Goal: Task Accomplishment & Management: Manage account settings

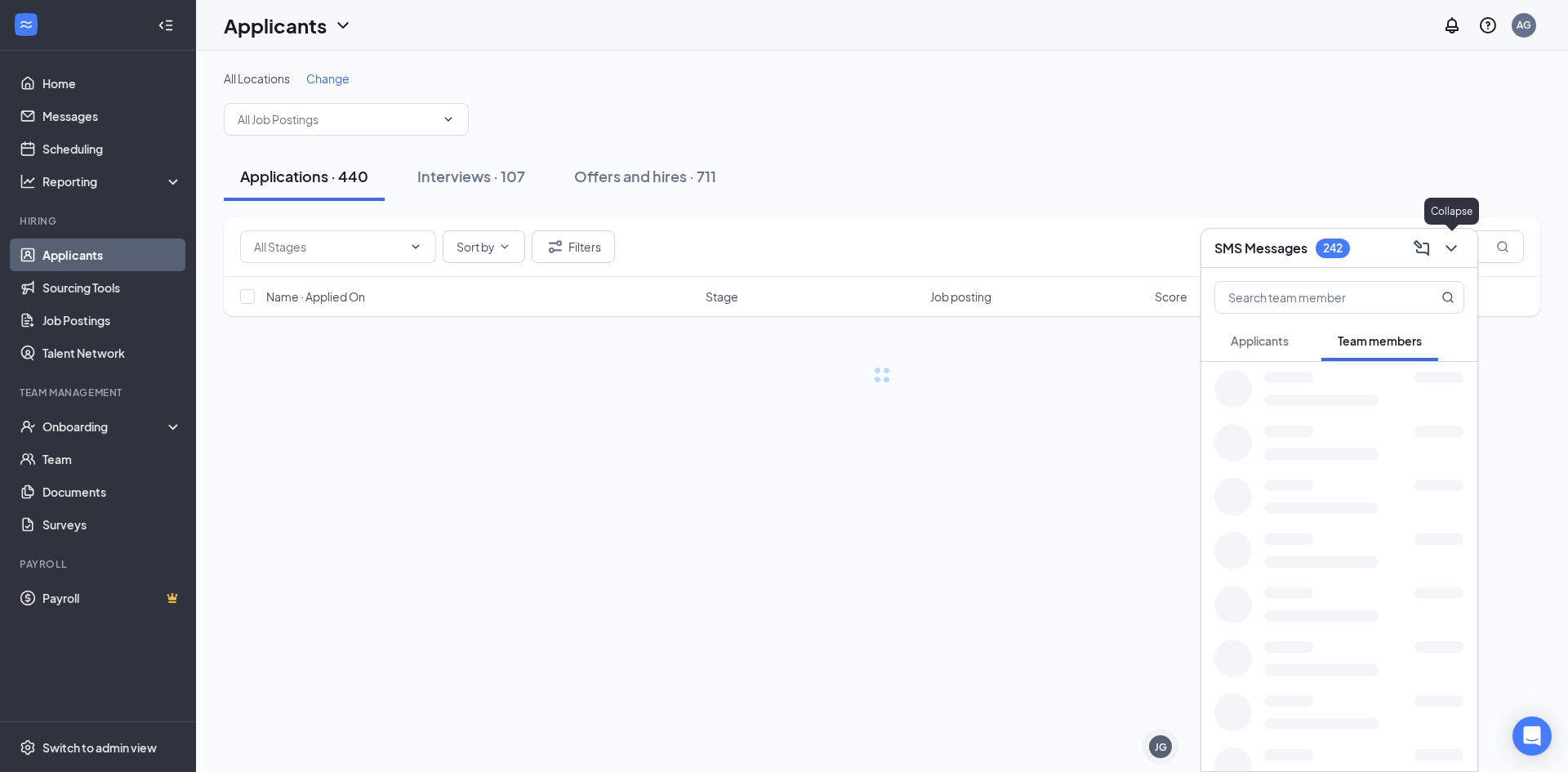
click at [1460, 239] on icon "ChevronDown" at bounding box center [1450, 248] width 19 height 19
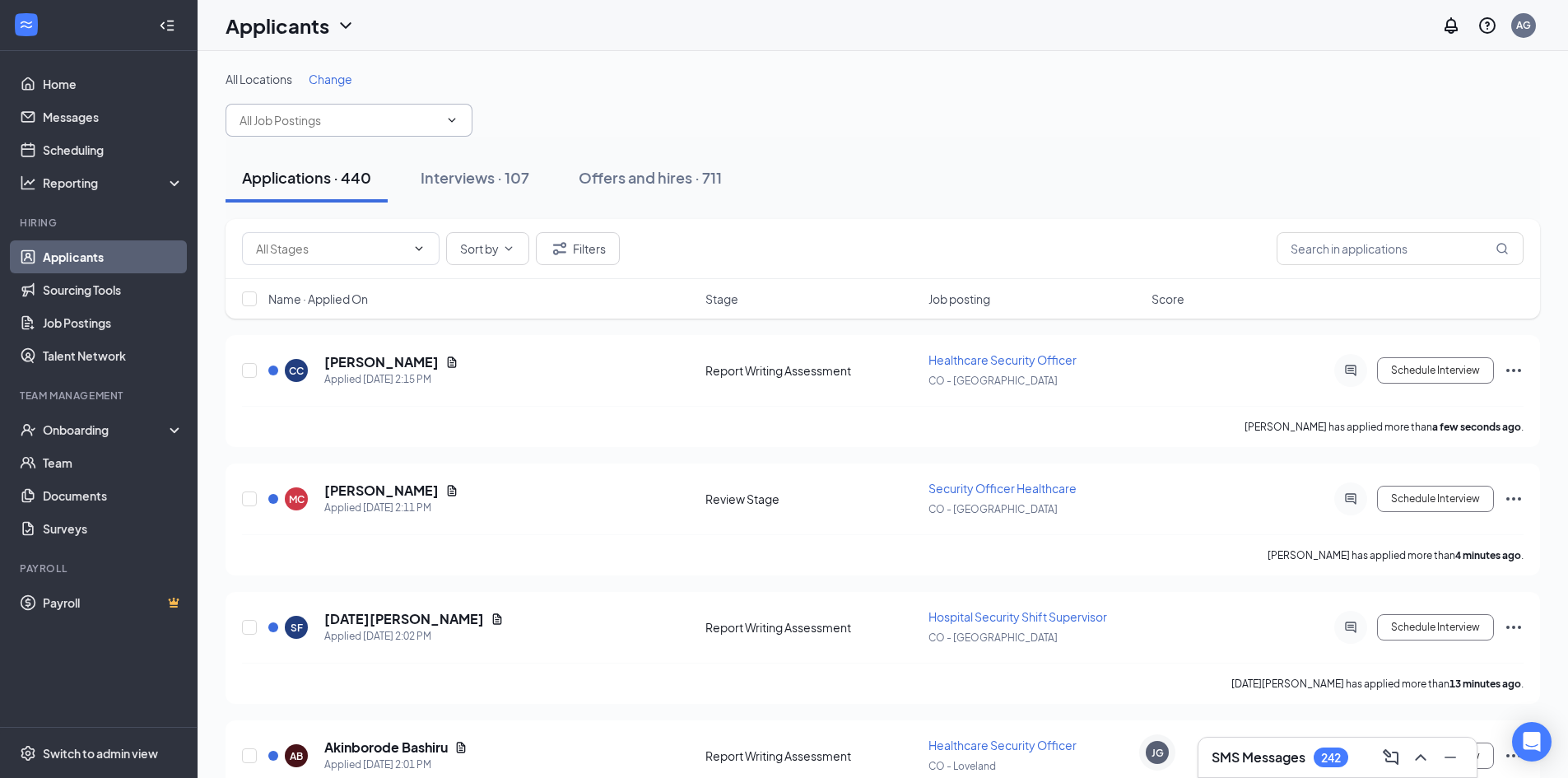
click at [455, 119] on icon "ChevronDown" at bounding box center [452, 119] width 13 height 13
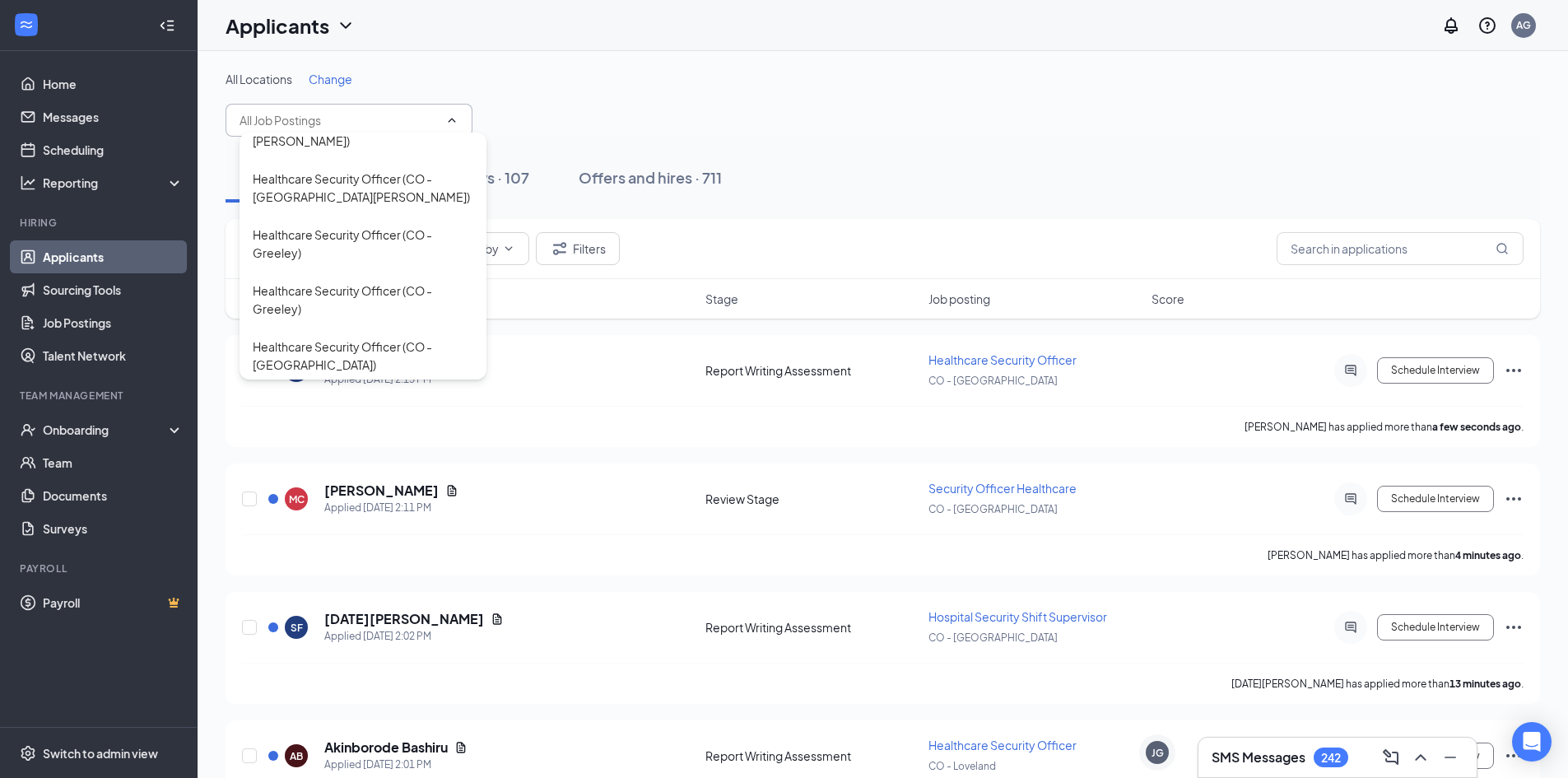
scroll to position [776, 0]
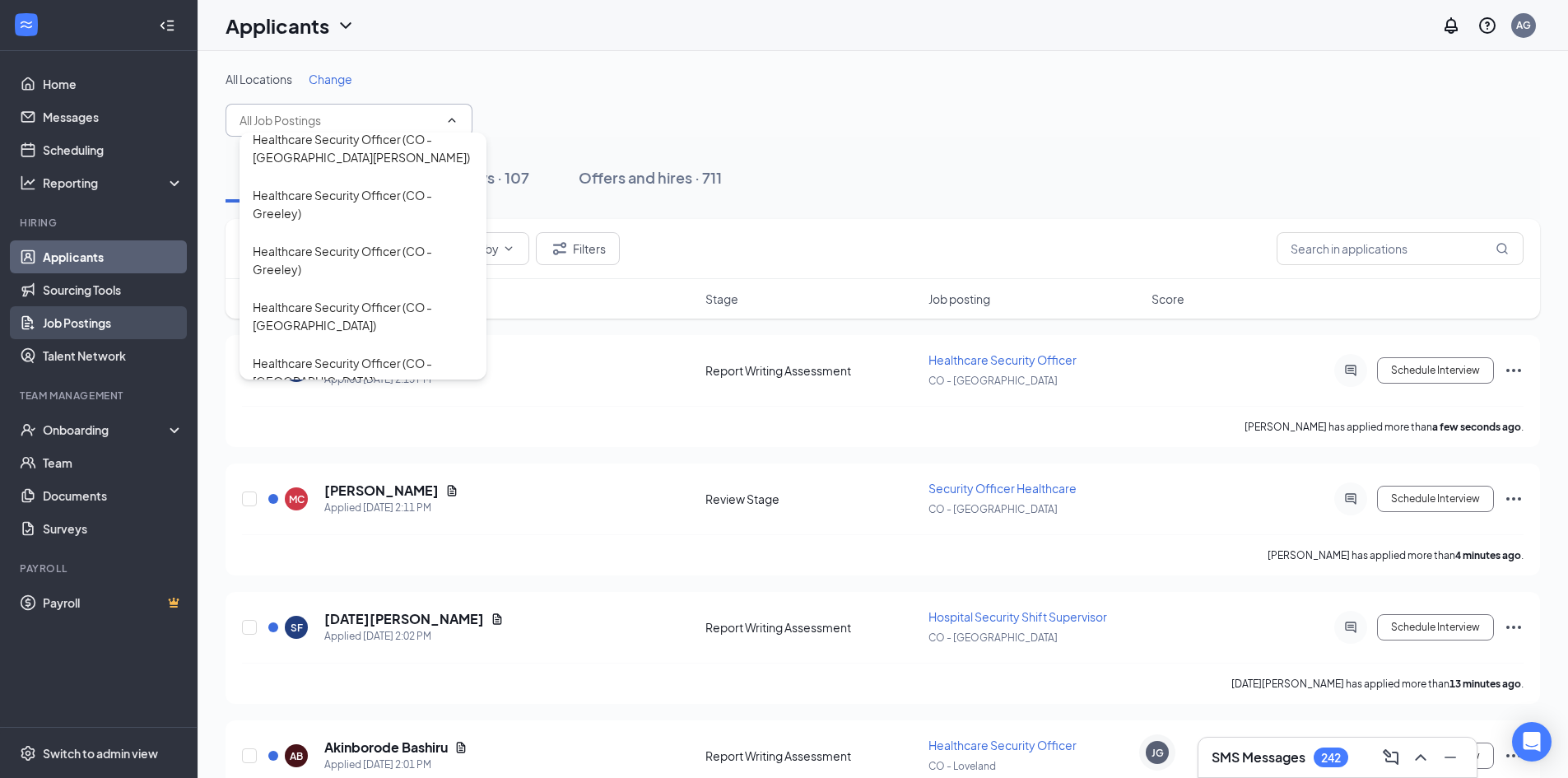
click at [95, 333] on link "Job Postings" at bounding box center [113, 323] width 141 height 33
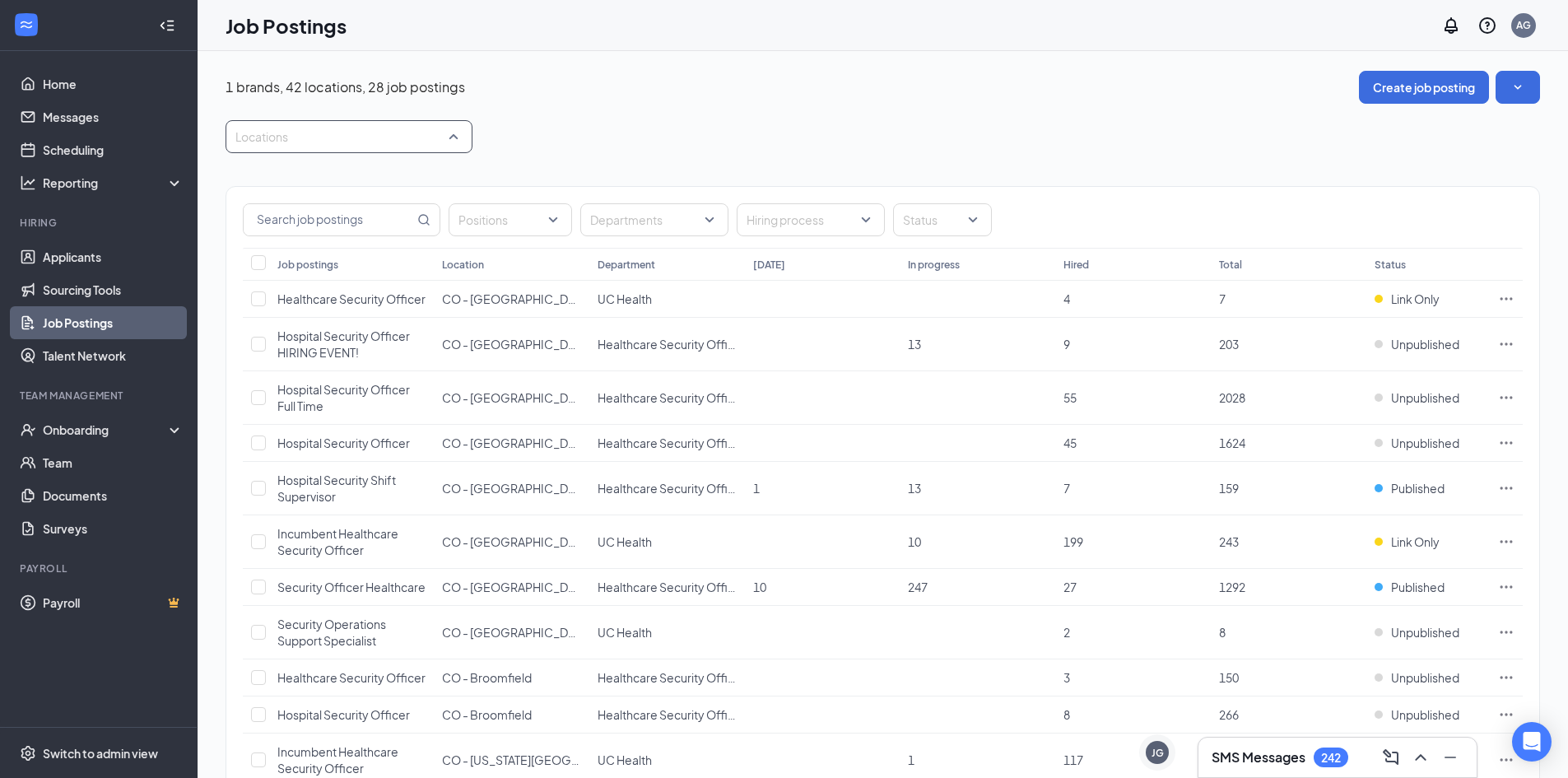
click at [362, 135] on div at bounding box center [340, 137] width 222 height 27
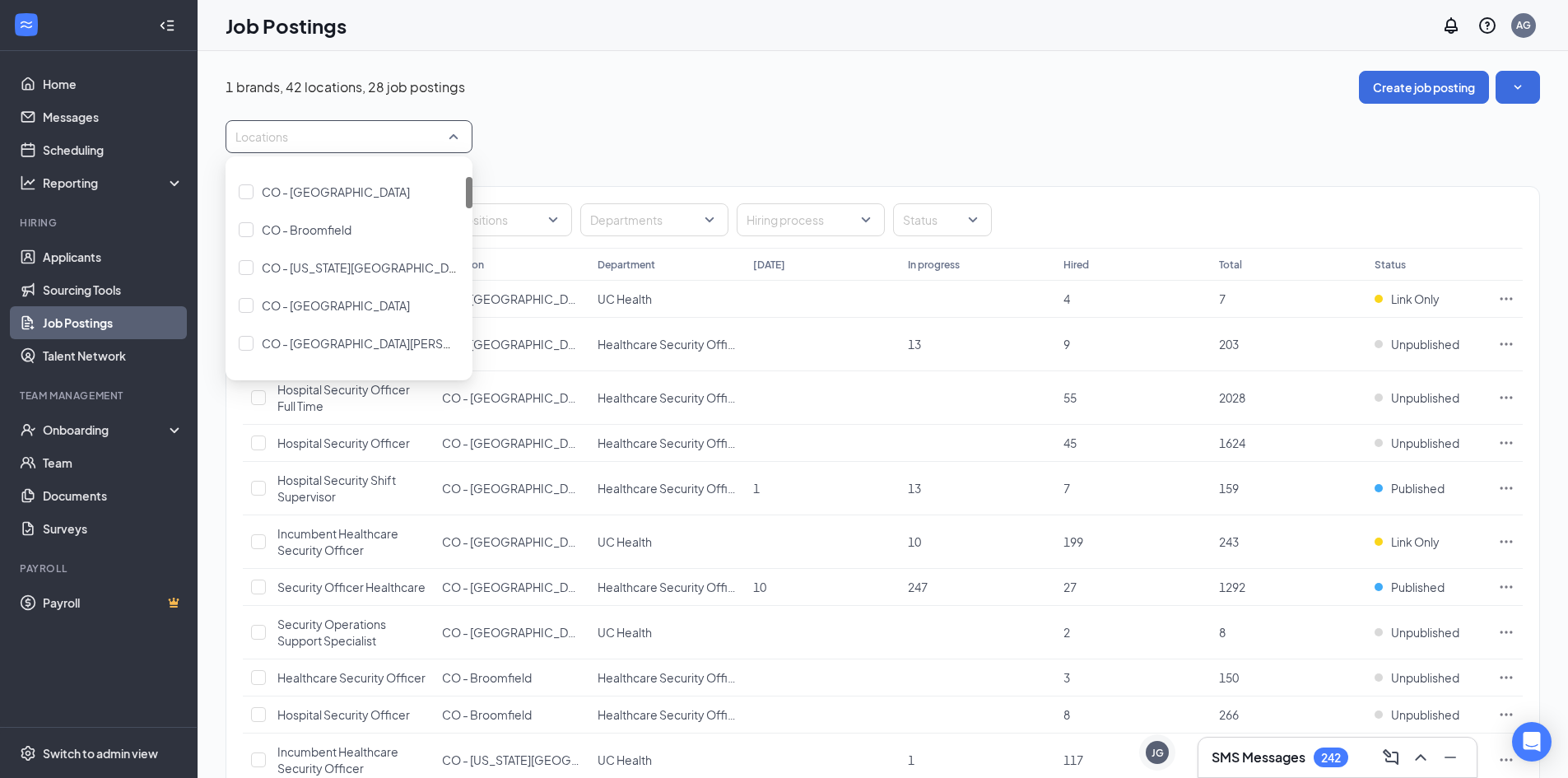
scroll to position [49, 0]
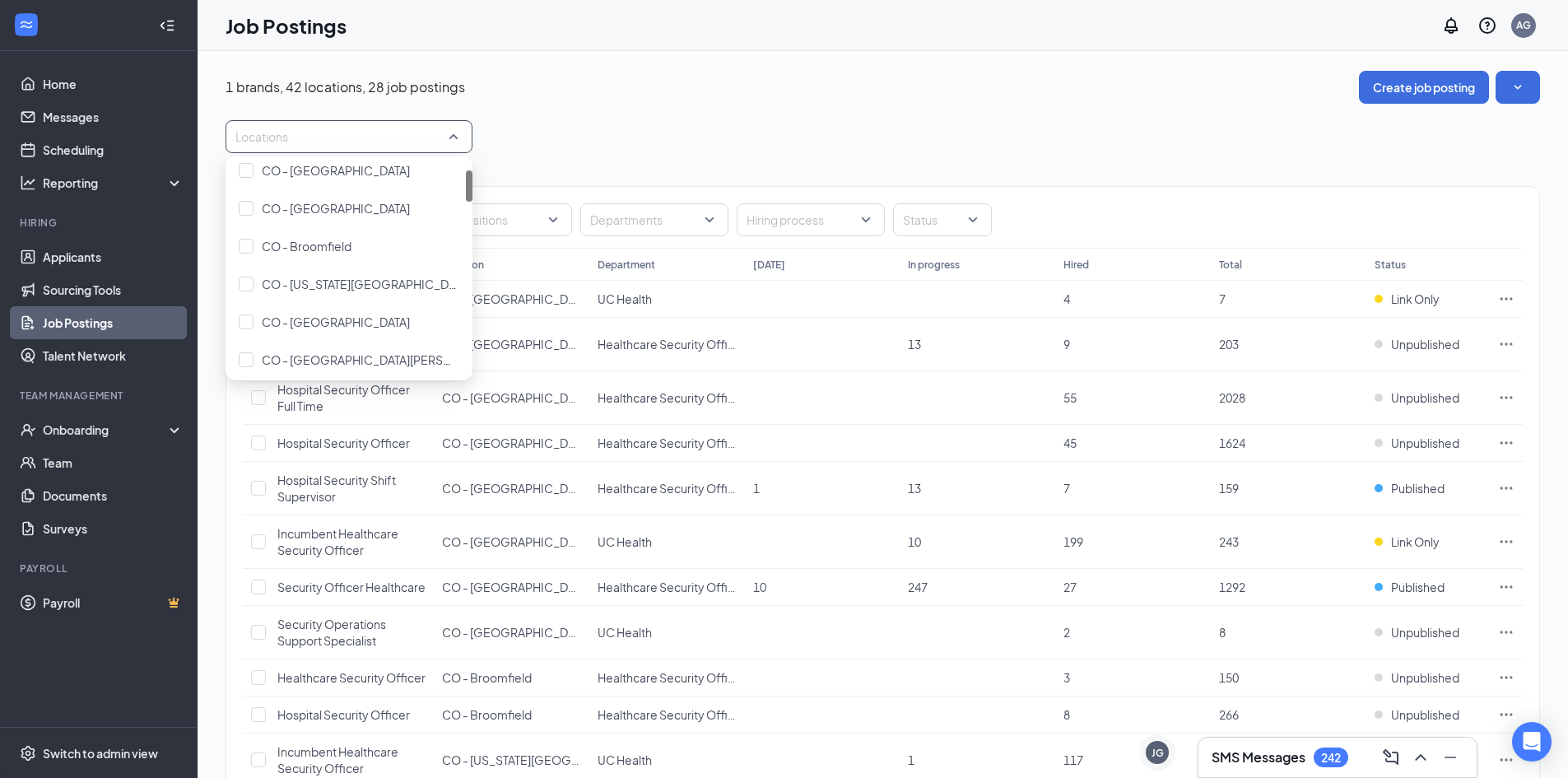
drag, startPoint x: 469, startPoint y: 254, endPoint x: 463, endPoint y: 187, distance: 67.3
click at [463, 187] on div "CO - Aurora [GEOGRAPHIC_DATA] - [GEOGRAPHIC_DATA] [GEOGRAPHIC_DATA] - [GEOGRAPH…" at bounding box center [348, 268] width 247 height 210
click at [253, 284] on div at bounding box center [246, 283] width 15 height 15
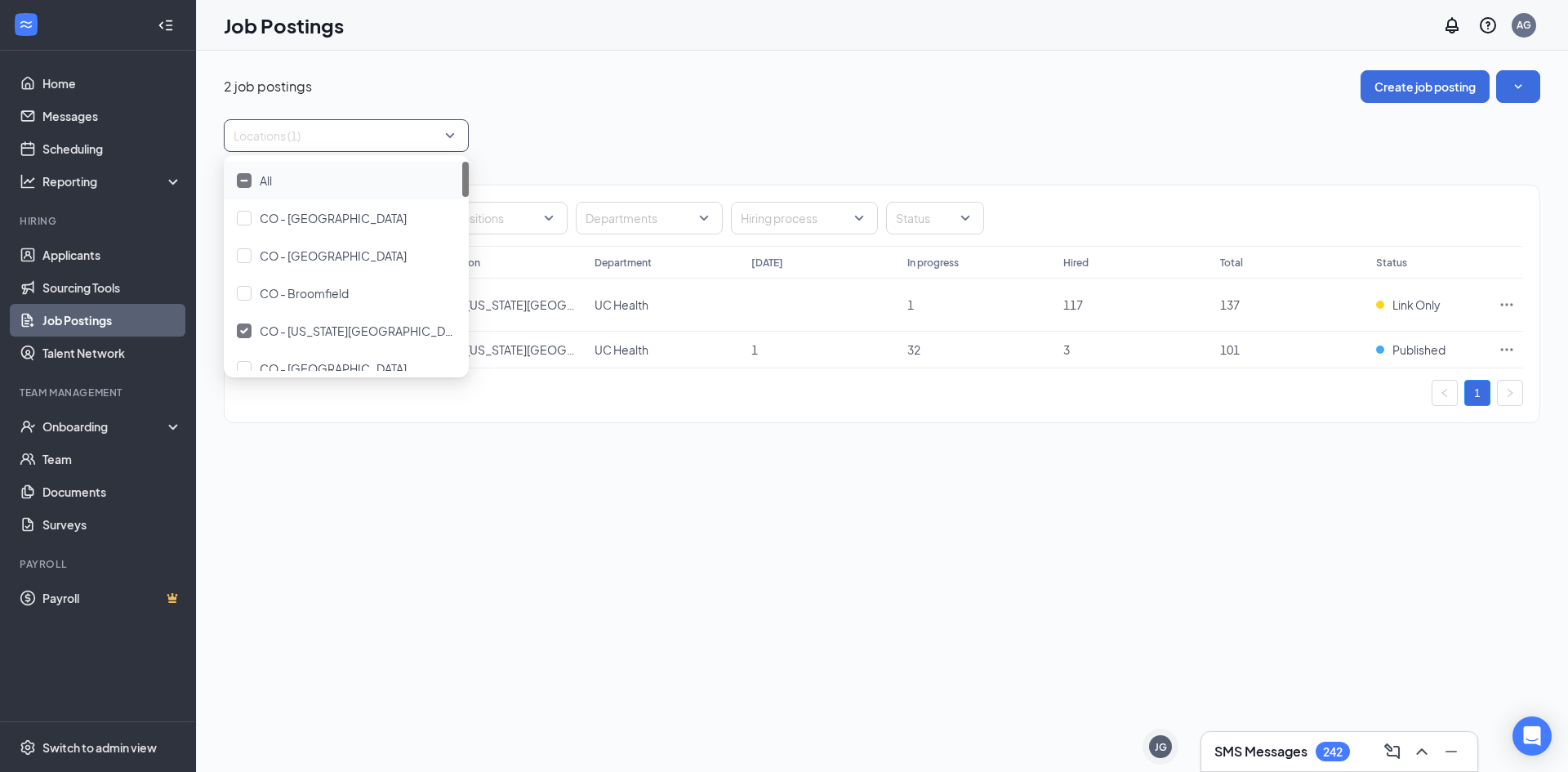
click at [682, 459] on div "2 job postings Create job posting Locations (1) Positions Departments Hiring pr…" at bounding box center [882, 255] width 1372 height 409
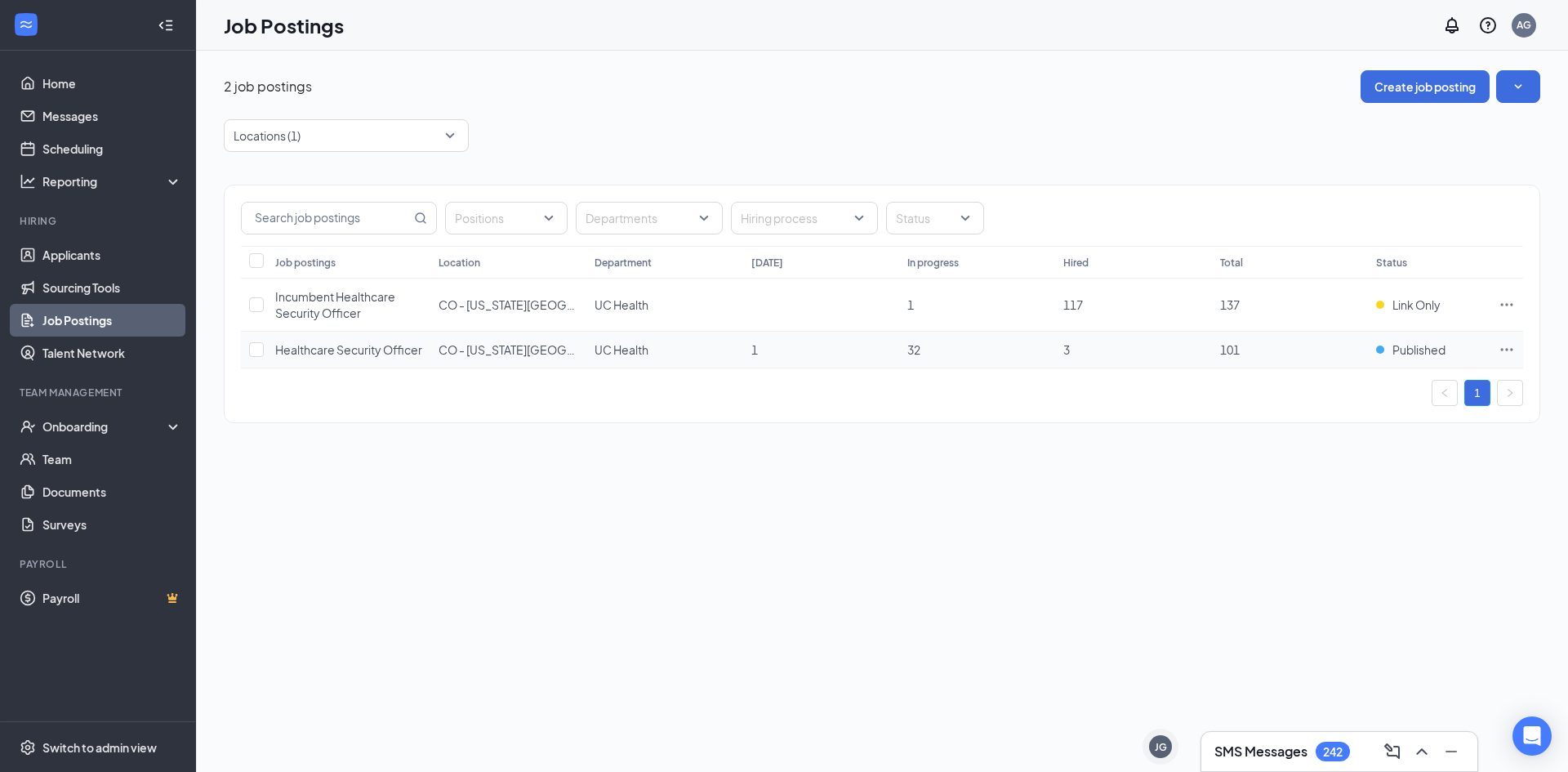
click at [1494, 357] on td at bounding box center [1506, 350] width 33 height 37
click at [1419, 355] on span "Published" at bounding box center [1419, 349] width 53 height 16
click at [1082, 500] on div "2 job postings Create job posting Locations (1) Positions Departments Hiring pr…" at bounding box center [882, 411] width 1372 height 722
click at [121, 433] on div "Onboarding" at bounding box center [105, 426] width 126 height 16
click at [1242, 751] on h3 "SMS Messages" at bounding box center [1260, 752] width 93 height 18
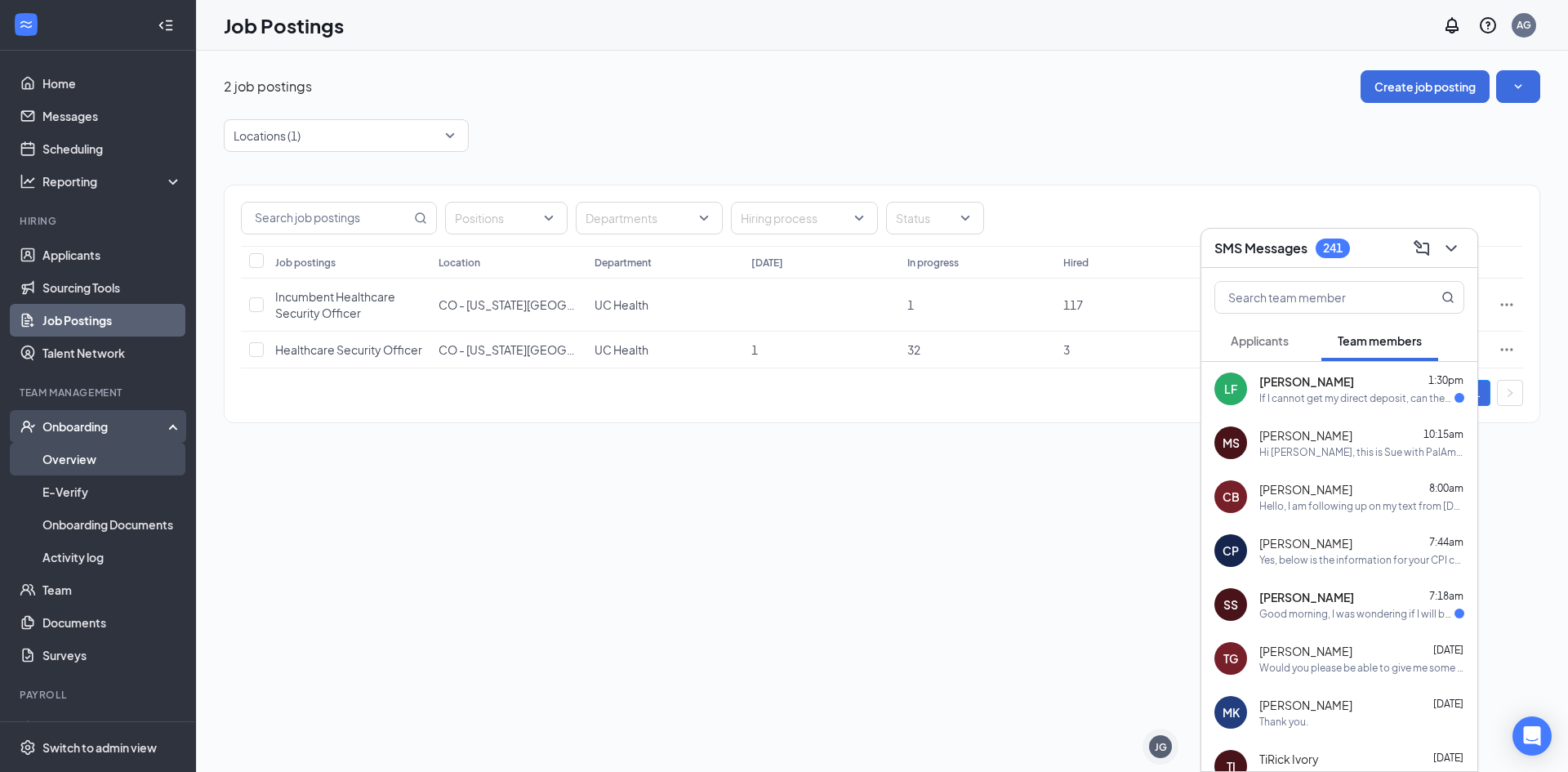
click at [72, 466] on link "Overview" at bounding box center [112, 459] width 140 height 33
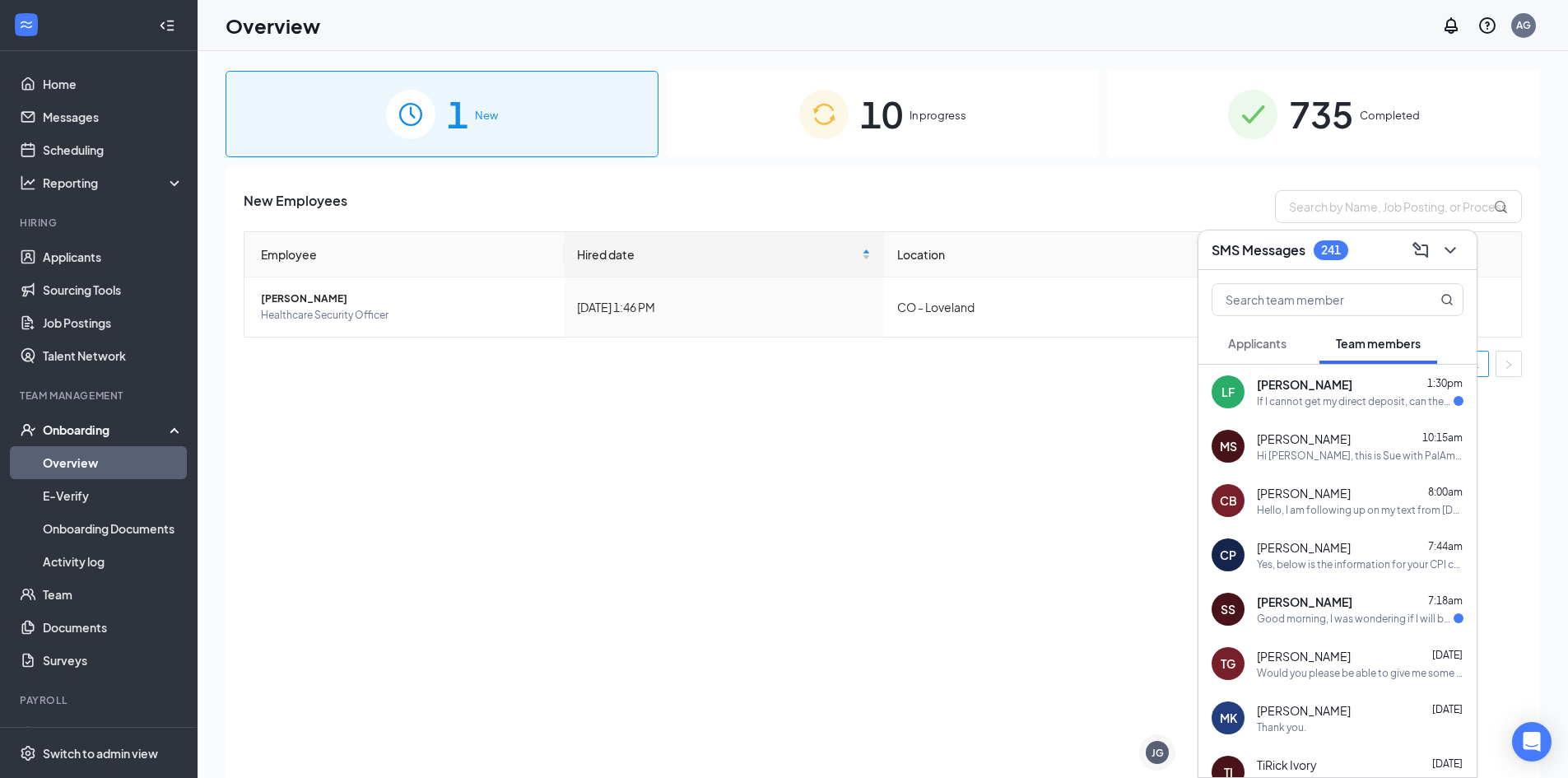
click at [741, 106] on div "10 In progress" at bounding box center [883, 113] width 433 height 86
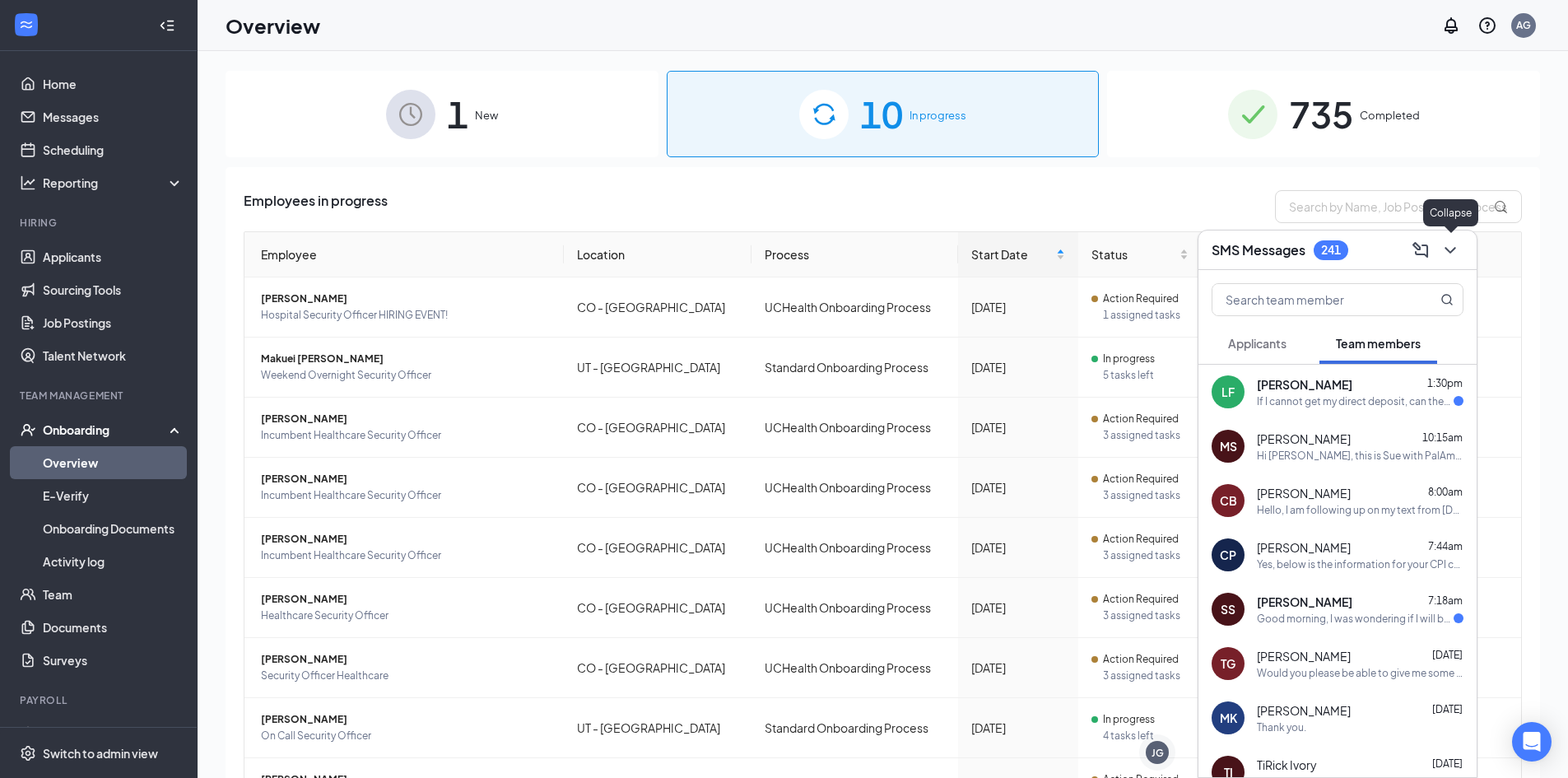
click at [1444, 245] on icon "ChevronDown" at bounding box center [1450, 250] width 20 height 20
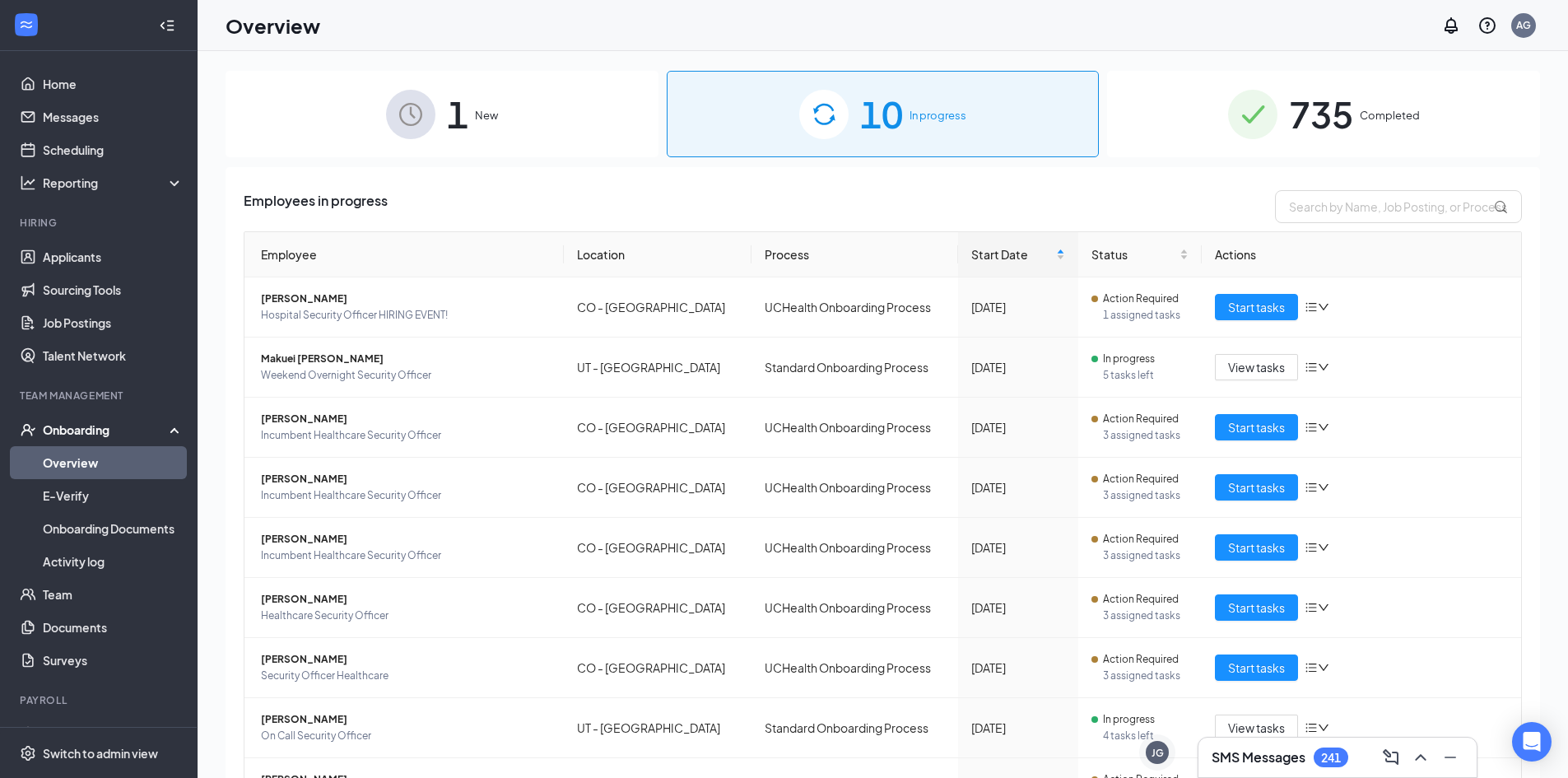
click at [391, 144] on div "1 New" at bounding box center [442, 113] width 433 height 86
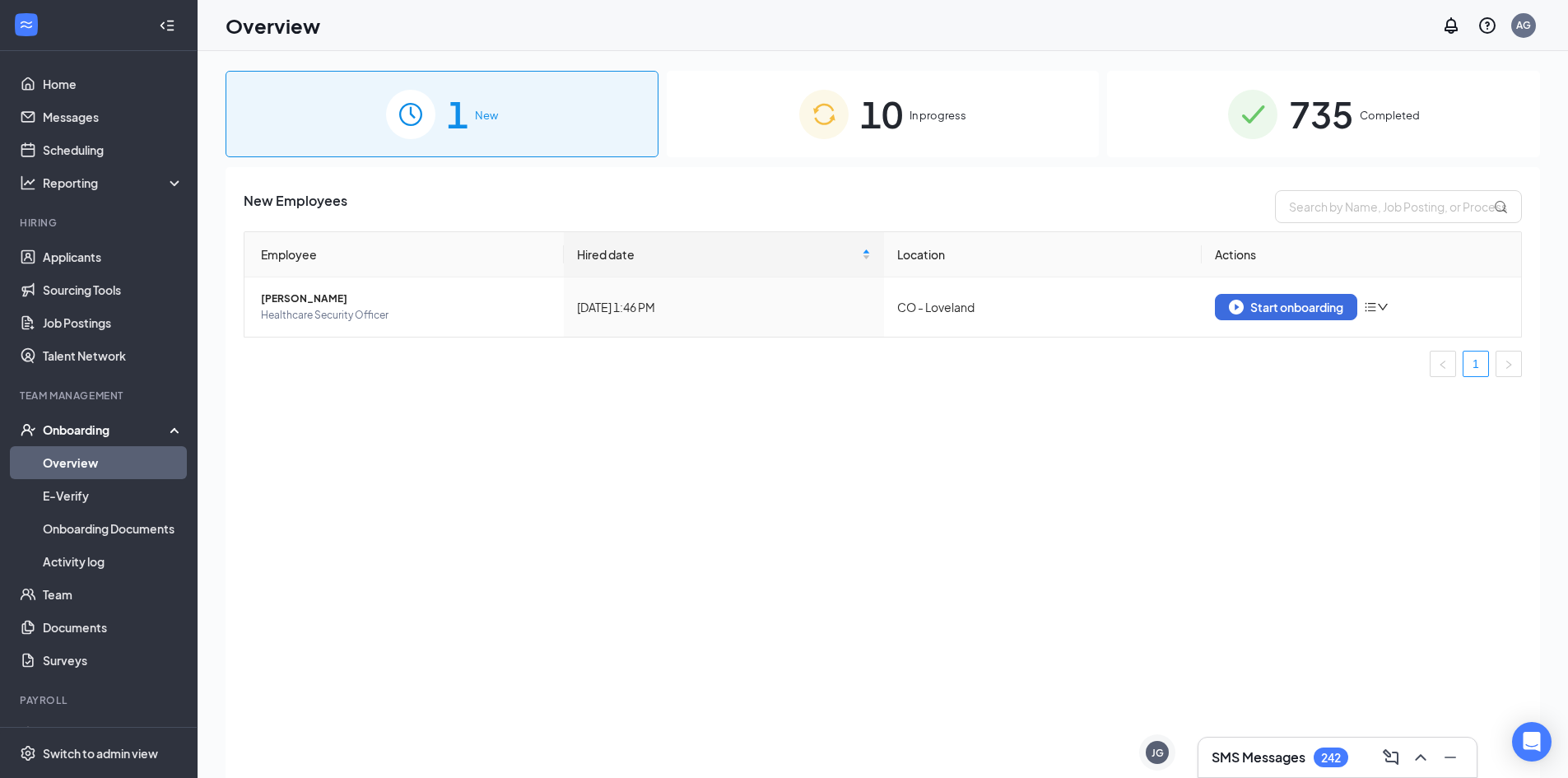
click at [699, 111] on div "10 In progress" at bounding box center [883, 113] width 433 height 86
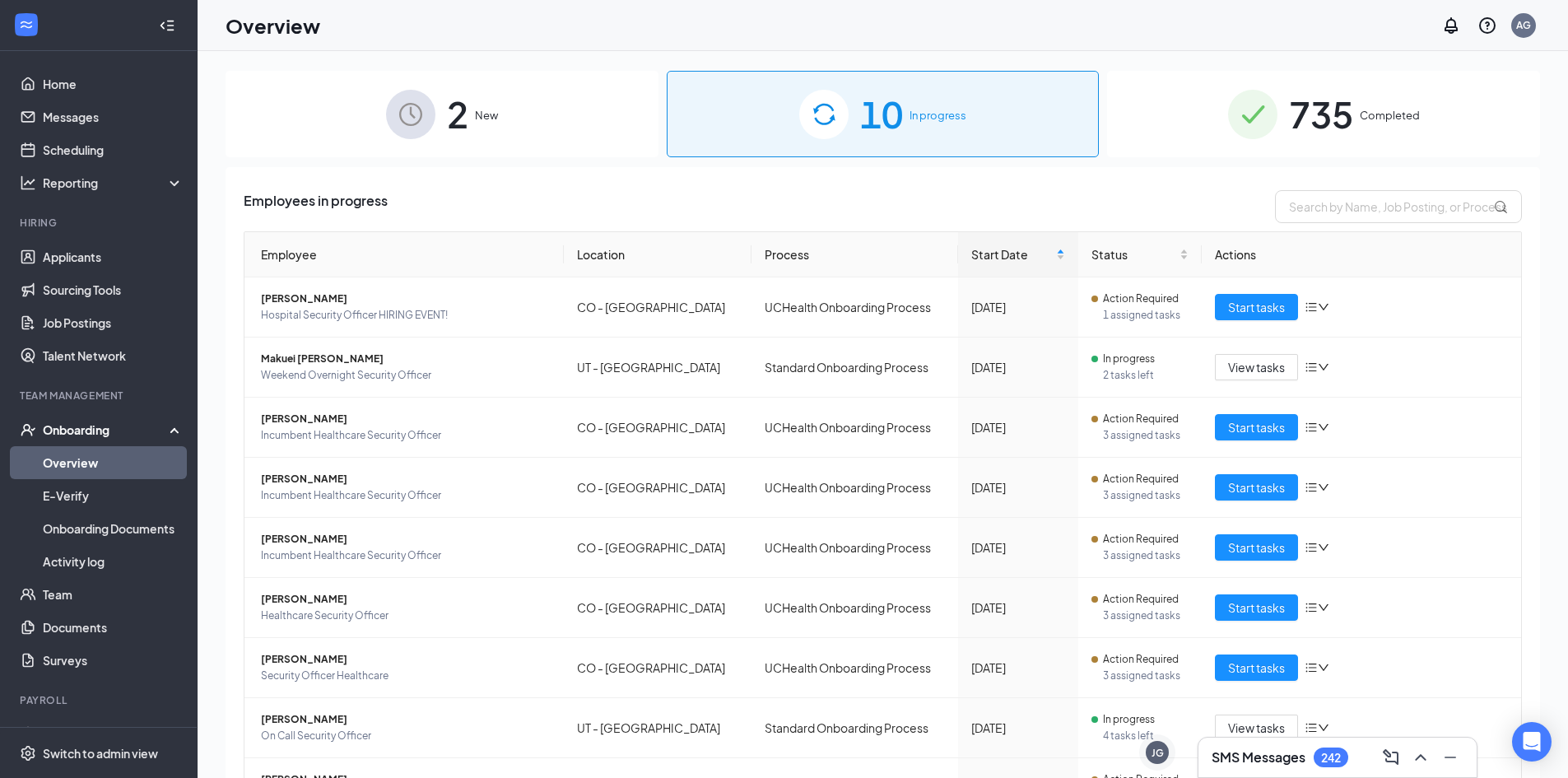
click at [1250, 135] on img at bounding box center [1252, 114] width 49 height 49
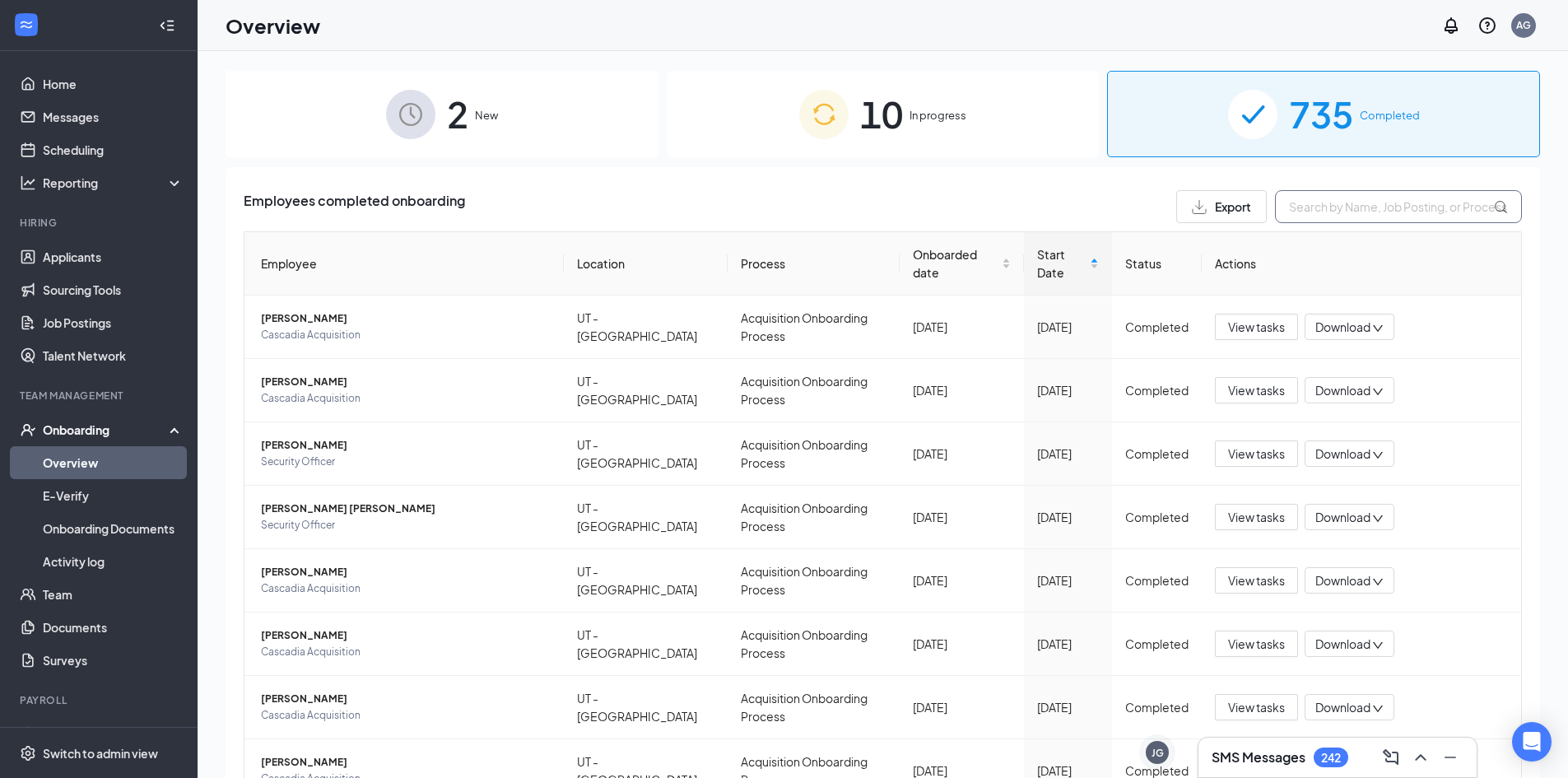
click at [1283, 208] on input "text" at bounding box center [1398, 206] width 247 height 33
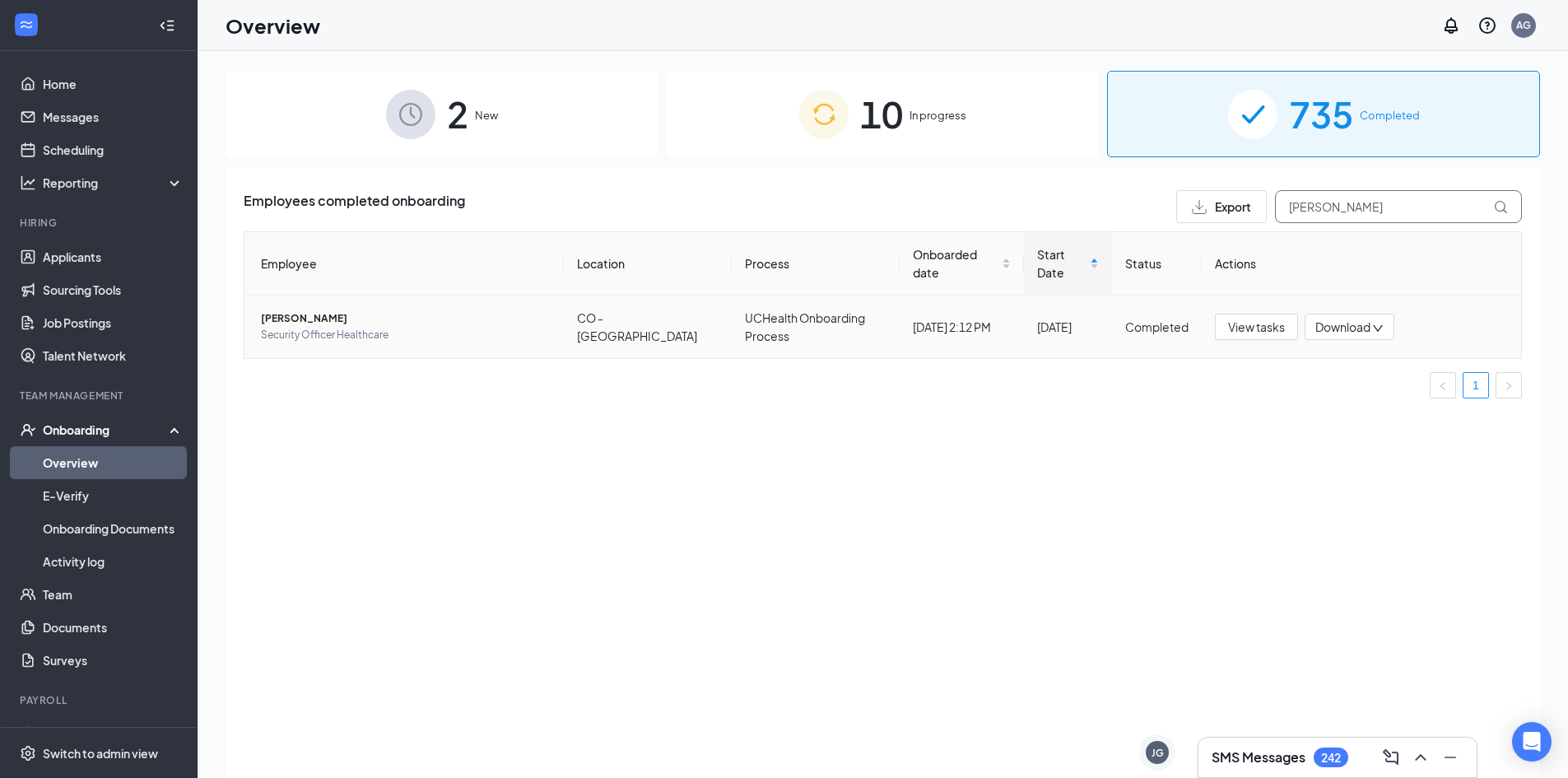
type input "[PERSON_NAME]"
click at [1343, 318] on span "Download" at bounding box center [1343, 326] width 55 height 17
click at [310, 310] on span "[PERSON_NAME]" at bounding box center [405, 318] width 290 height 16
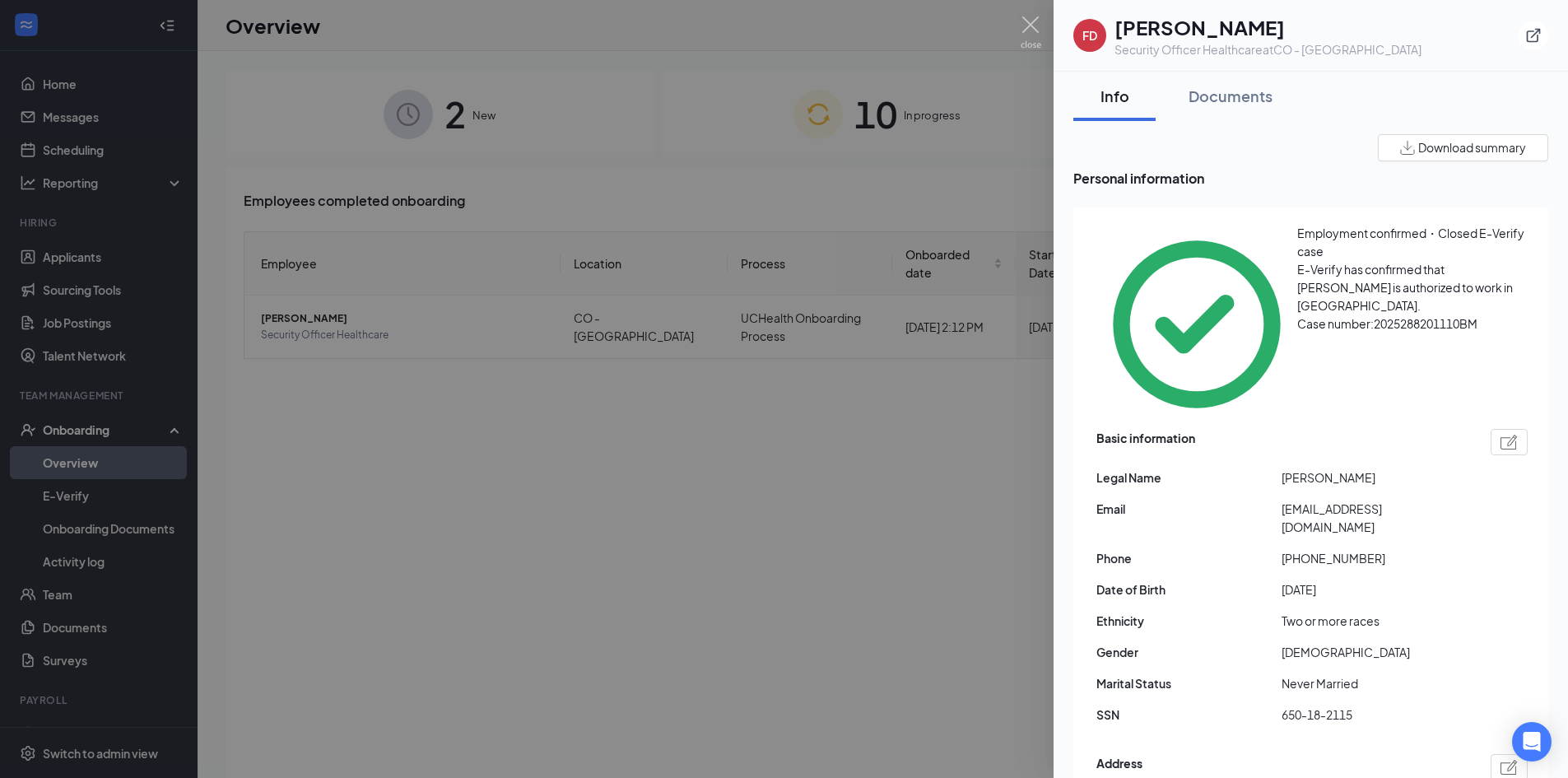
click at [1422, 151] on span "Download summary" at bounding box center [1472, 147] width 108 height 17
click at [1201, 94] on div "Documents" at bounding box center [1230, 95] width 84 height 20
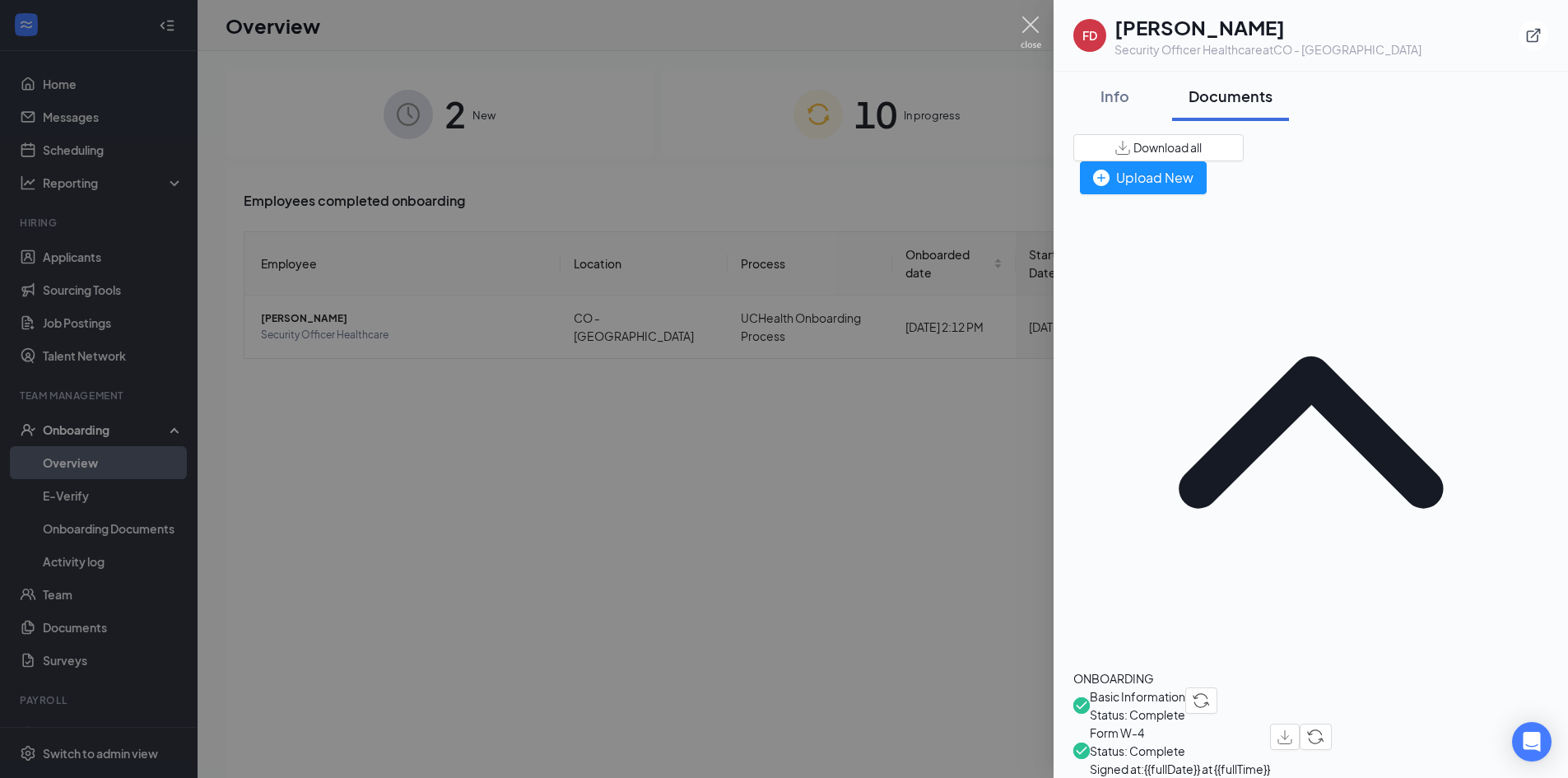
click at [1023, 20] on img at bounding box center [1030, 32] width 20 height 32
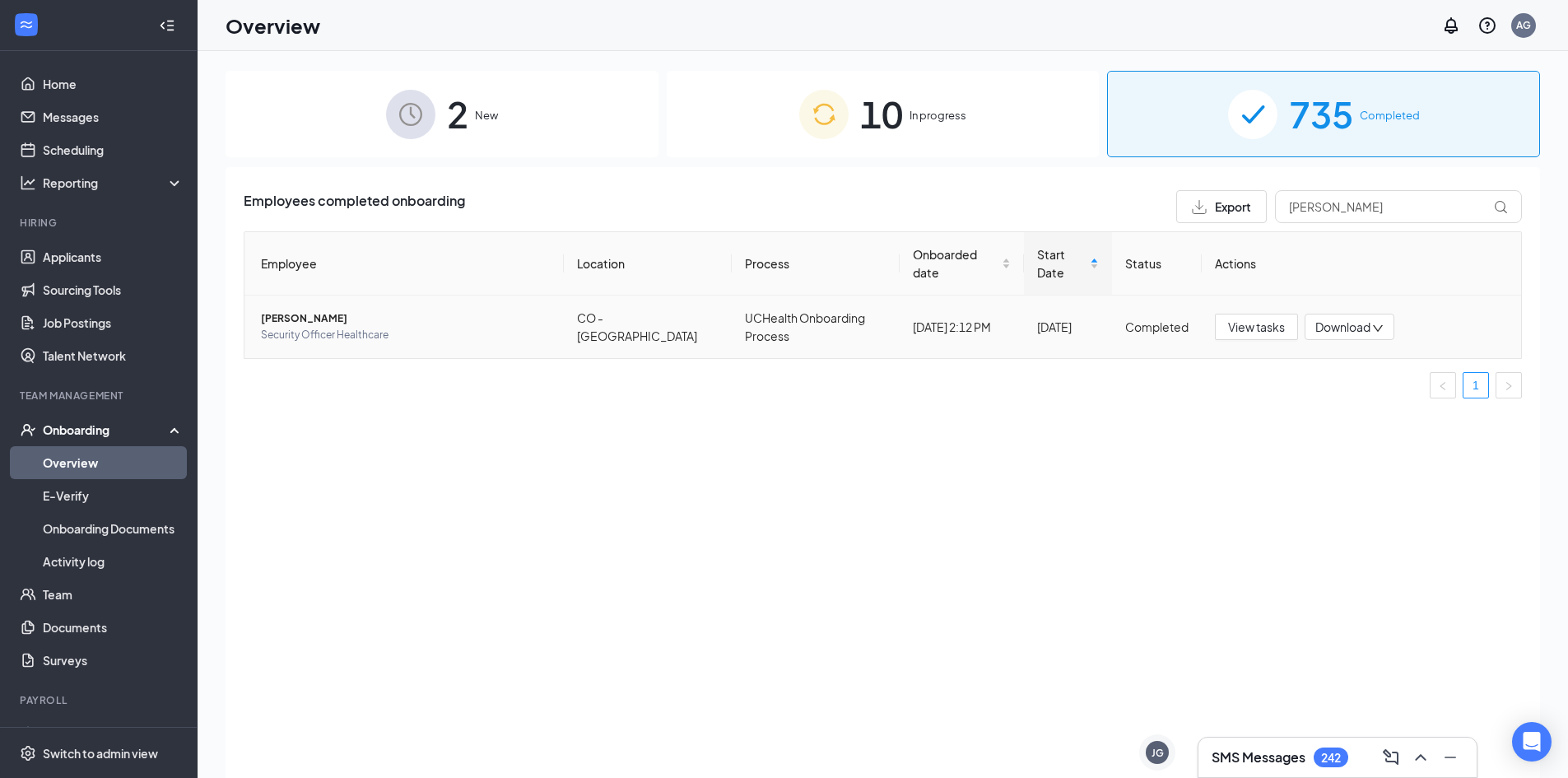
copy span "[PERSON_NAME]"
drag, startPoint x: 351, startPoint y: 297, endPoint x: 258, endPoint y: 297, distance: 93.0
click at [258, 297] on td "[PERSON_NAME] Security Officer Healthcare" at bounding box center [404, 327] width 319 height 62
click at [64, 594] on link "Team" at bounding box center [113, 594] width 141 height 33
